Goal: Information Seeking & Learning: Learn about a topic

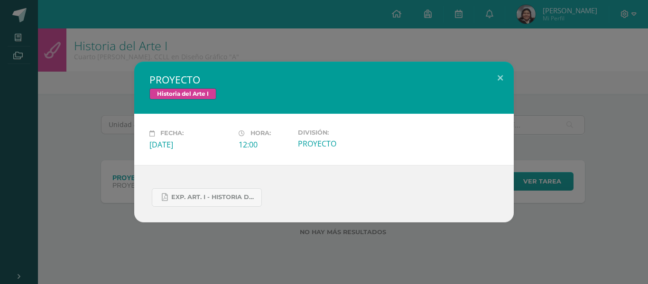
click at [28, 41] on div "PROYECTO Historia del Arte I Fecha: Viernes 26 de Septiembre Hora: 12:00 Divisi…" at bounding box center [324, 142] width 648 height 284
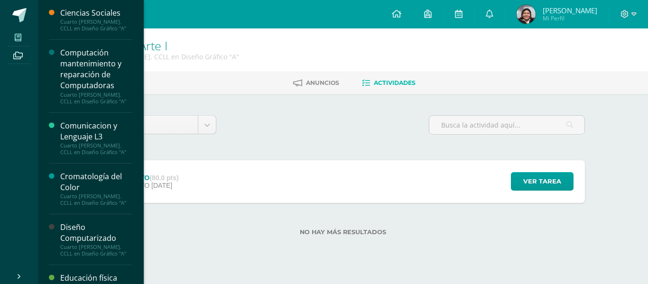
click at [21, 37] on icon at bounding box center [18, 38] width 7 height 8
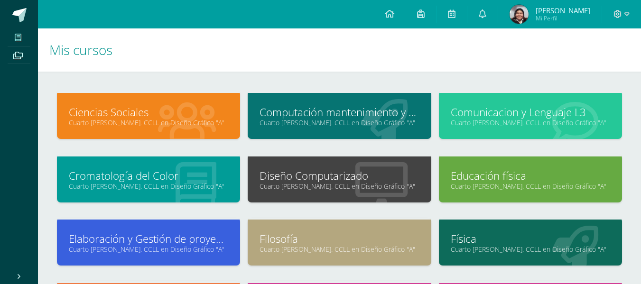
click at [176, 174] on link "Cromatología del Color" at bounding box center [148, 175] width 159 height 15
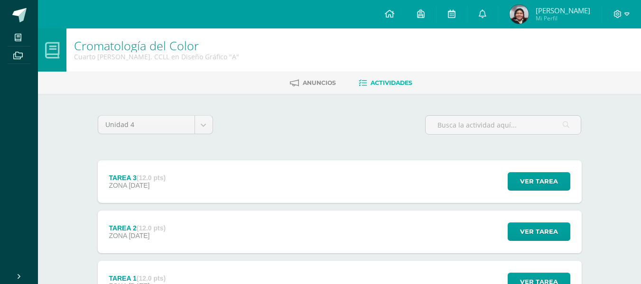
click at [209, 186] on div "TAREA 3 (12.0 pts) ZONA 19 de Septiembre Ver tarea TAREA 3 Cromatología del Col…" at bounding box center [340, 181] width 484 height 43
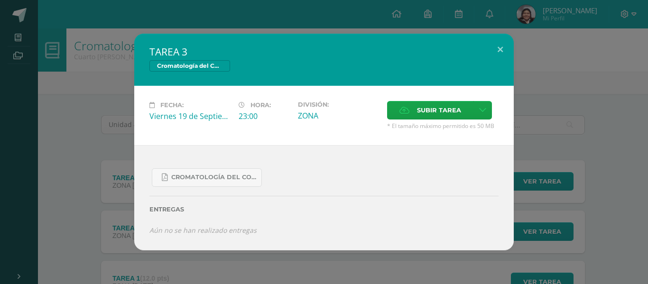
click at [98, 134] on div "TAREA 3 Cromatología del Color Fecha: Viernes 19 de Septiembre Hora: 23:00 Divi…" at bounding box center [324, 142] width 641 height 217
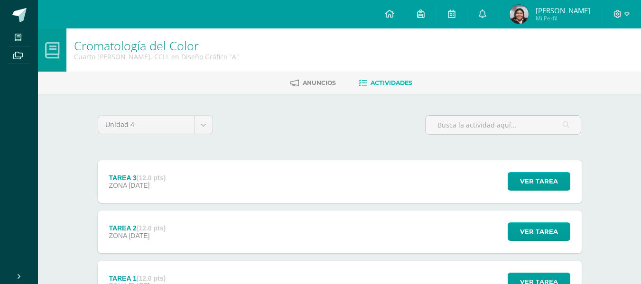
click at [220, 237] on div "TAREA 2 (12.0 pts) ZONA 12 de Septiembre Ver tarea TAREA 2 Cromatología del Col…" at bounding box center [340, 232] width 484 height 43
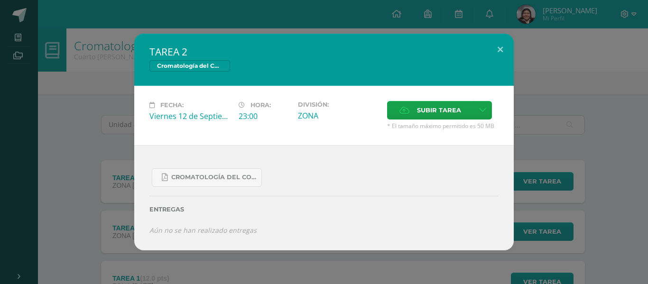
click at [74, 154] on div "TAREA 2 Cromatología del Color Fecha: Viernes 12 de Septiembre Hora: 23:00 Divi…" at bounding box center [324, 142] width 641 height 217
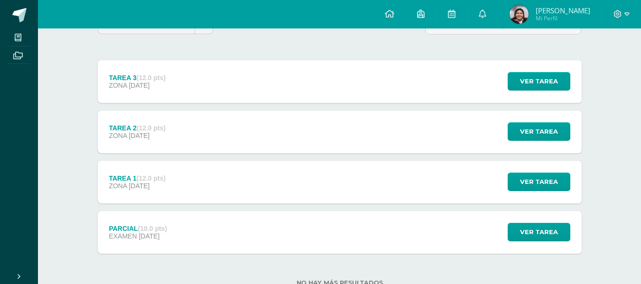
scroll to position [133, 0]
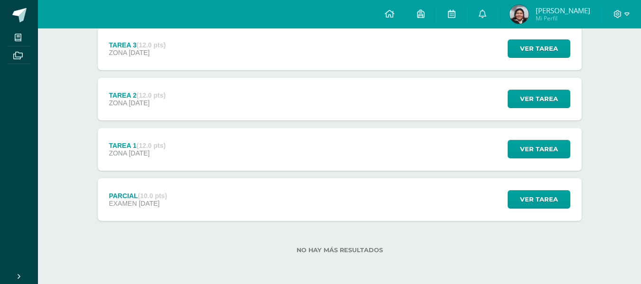
click at [178, 185] on div "PARCIAL (10.0 pts) EXAMEN 12 de Septiembre" at bounding box center [138, 199] width 81 height 43
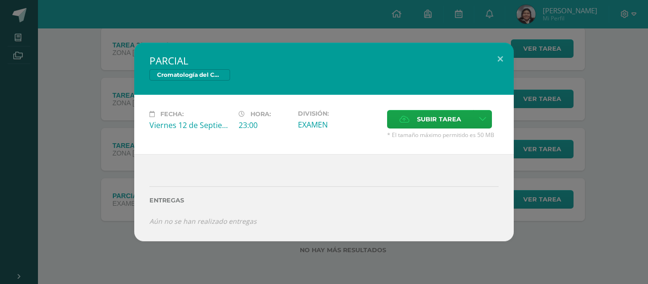
click at [77, 180] on div "PARCIAL Cromatología del Color Fecha: Viernes 12 de Septiembre Hora: 23:00 Divi…" at bounding box center [324, 142] width 641 height 198
